Goal: Information Seeking & Learning: Find specific fact

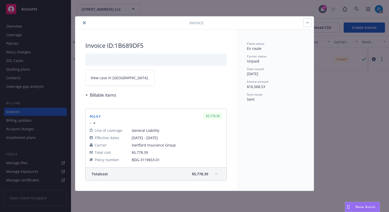
click at [84, 24] on icon "close" at bounding box center [84, 22] width 3 height 3
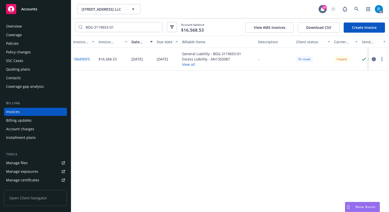
click at [41, 15] on link "Accounts" at bounding box center [35, 9] width 63 height 14
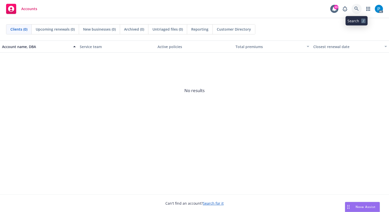
click at [358, 6] on link at bounding box center [356, 9] width 10 height 10
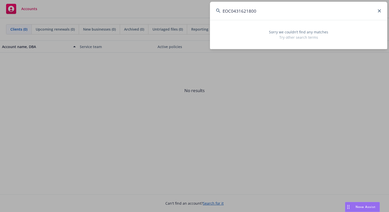
click at [234, 8] on input "EOC0431621800" at bounding box center [298, 11] width 177 height 18
type input "EOC 4316218 - 00"
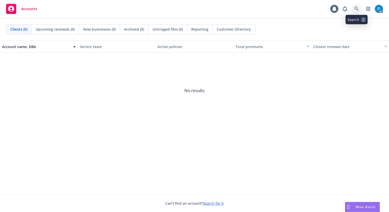
click at [359, 6] on link at bounding box center [356, 9] width 10 height 10
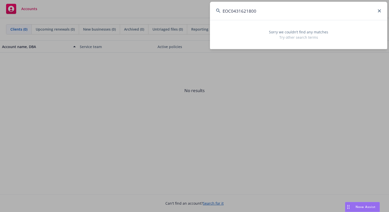
click at [233, 10] on input "EOC0431621800" at bounding box center [298, 11] width 177 height 18
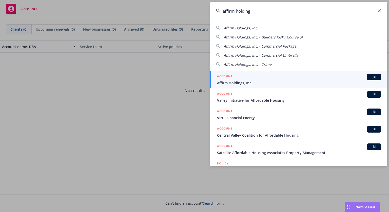
type input "affirm holding"
click at [250, 75] on div "ACCOUNT BI" at bounding box center [299, 77] width 164 height 7
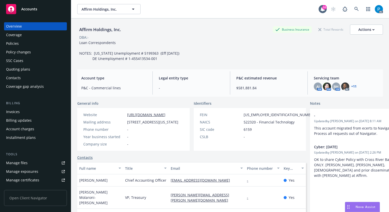
click at [17, 110] on div "Invoices" at bounding box center [13, 112] width 14 height 8
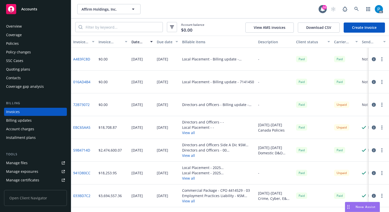
click at [372, 174] on icon "button" at bounding box center [374, 173] width 4 height 4
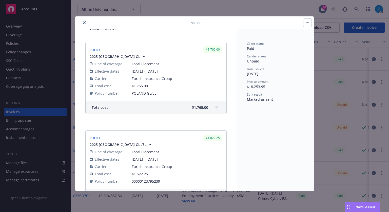
scroll to position [76, 0]
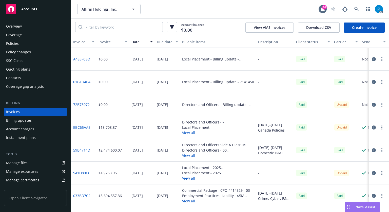
click at [46, 13] on div "Accounts" at bounding box center [35, 9] width 59 height 10
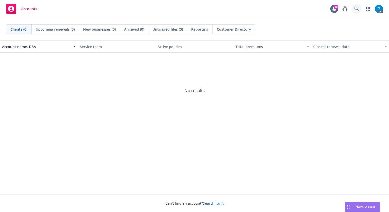
click at [354, 10] on icon at bounding box center [356, 9] width 5 height 5
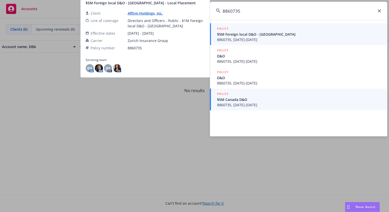
type input "8860735"
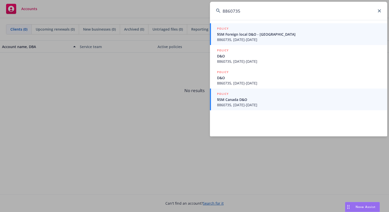
click at [268, 101] on span "$5M Canada D&O" at bounding box center [299, 99] width 164 height 5
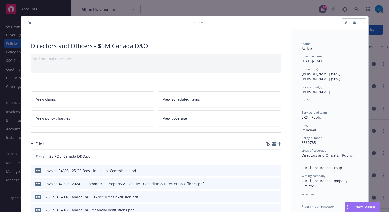
click at [28, 22] on icon "close" at bounding box center [29, 22] width 3 height 3
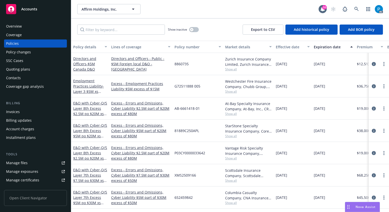
click at [18, 112] on div "Invoices" at bounding box center [13, 112] width 14 height 8
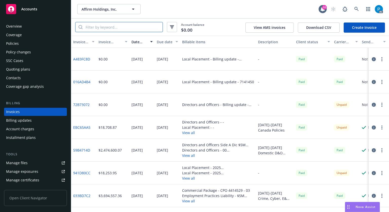
click at [122, 28] on input "search" at bounding box center [123, 27] width 80 height 10
paste input "8860735"
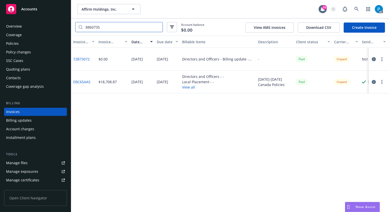
type input "8860735"
click at [373, 83] on icon "button" at bounding box center [374, 82] width 4 height 4
click at [47, 9] on div "Accounts" at bounding box center [35, 9] width 59 height 10
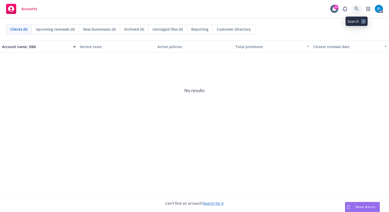
click at [356, 7] on icon at bounding box center [356, 9] width 4 height 4
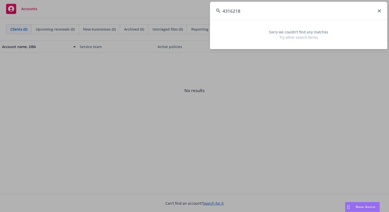
click at [258, 10] on input "4316218" at bounding box center [298, 11] width 177 height 18
click at [298, 11] on input "4316218" at bounding box center [298, 11] width 177 height 18
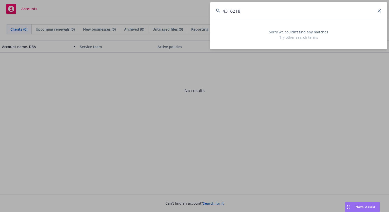
paste input "DOC 9583507-04 S"
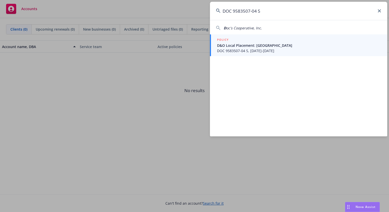
type input "DOC 9583507-04 S"
click at [271, 40] on div "POLICY" at bounding box center [299, 40] width 164 height 6
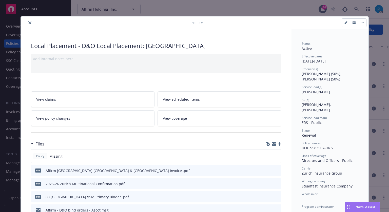
click at [28, 23] on icon "close" at bounding box center [29, 22] width 3 height 3
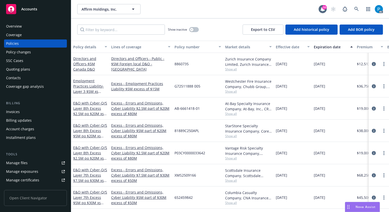
click at [28, 113] on div "Invoices" at bounding box center [35, 112] width 59 height 8
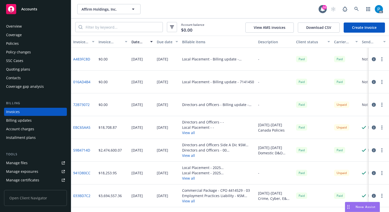
click at [24, 45] on div "Policies" at bounding box center [35, 44] width 59 height 8
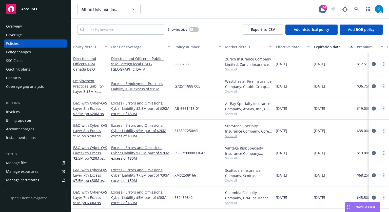
click at [20, 26] on div "Overview" at bounding box center [14, 26] width 16 height 8
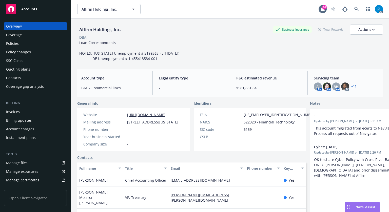
click at [350, 86] on div "+ 11" at bounding box center [353, 86] width 6 height 3
click at [352, 88] on link "+ 11" at bounding box center [353, 86] width 5 height 3
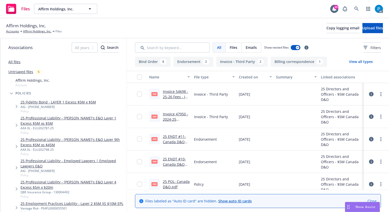
click at [173, 91] on link "Invoice 54698 - 25-26 Fees - In Lieu of Commission.pdf" at bounding box center [176, 102] width 26 height 26
click at [180, 112] on link "Invoice 47950 - 2024-25 Commercial Property & Liability - Canadian & Directors …" at bounding box center [175, 133] width 25 height 42
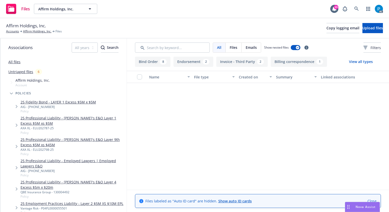
scroll to position [23, 0]
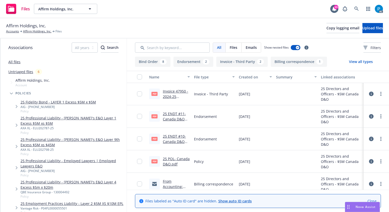
click at [177, 118] on link "25 ENDT #11- Canada D&O US securities exclusion.pdf" at bounding box center [174, 121] width 23 height 21
click at [167, 136] on link "25 ENDT #10- Canada D&O financial institutions.pdf" at bounding box center [176, 144] width 26 height 21
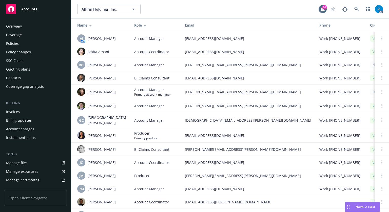
click at [24, 115] on div "Invoices" at bounding box center [35, 112] width 59 height 8
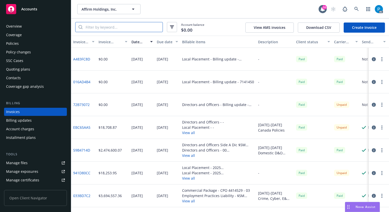
click at [113, 25] on input "search" at bounding box center [123, 27] width 80 height 10
paste input "941D80CC"
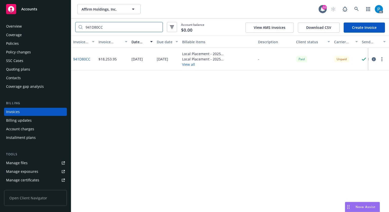
type input "941D80CC"
click at [374, 60] on icon "button" at bounding box center [374, 59] width 4 height 4
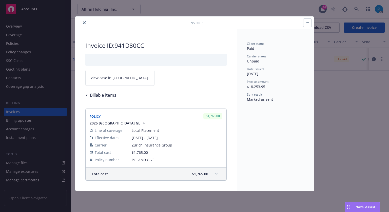
click at [126, 76] on link "View case in [GEOGRAPHIC_DATA]" at bounding box center [119, 78] width 69 height 16
click at [87, 18] on div "Invoice" at bounding box center [194, 22] width 239 height 13
click at [84, 21] on button "close" at bounding box center [84, 23] width 6 height 6
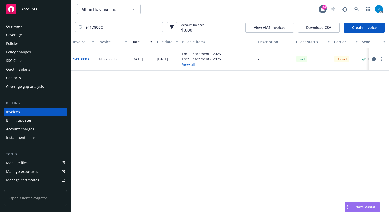
click at [41, 25] on div "Overview" at bounding box center [35, 26] width 59 height 8
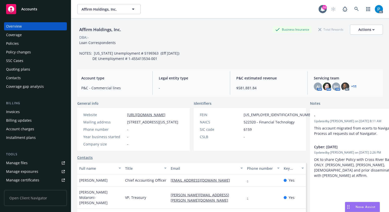
click at [351, 87] on link "+ 11" at bounding box center [353, 86] width 5 height 3
